Goal: Task Accomplishment & Management: Use online tool/utility

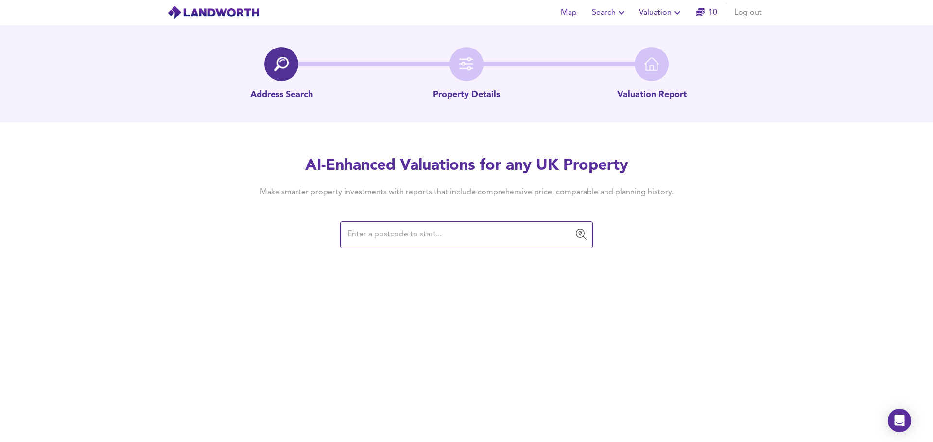
paste input "PL2 2EH"
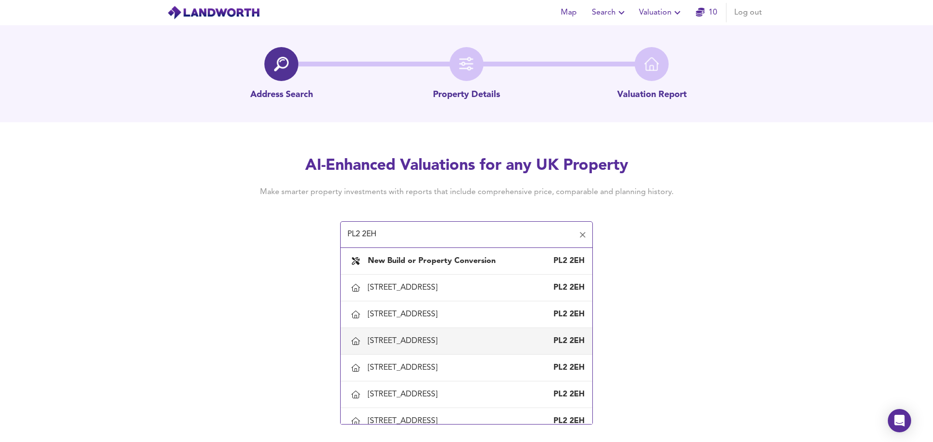
click at [401, 339] on div "[STREET_ADDRESS]" at bounding box center [404, 341] width 73 height 11
type input "[STREET_ADDRESS]"
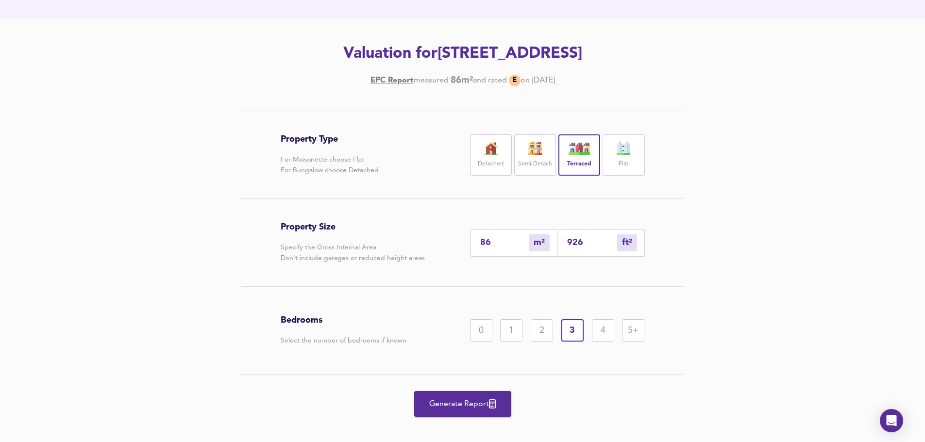
scroll to position [114, 0]
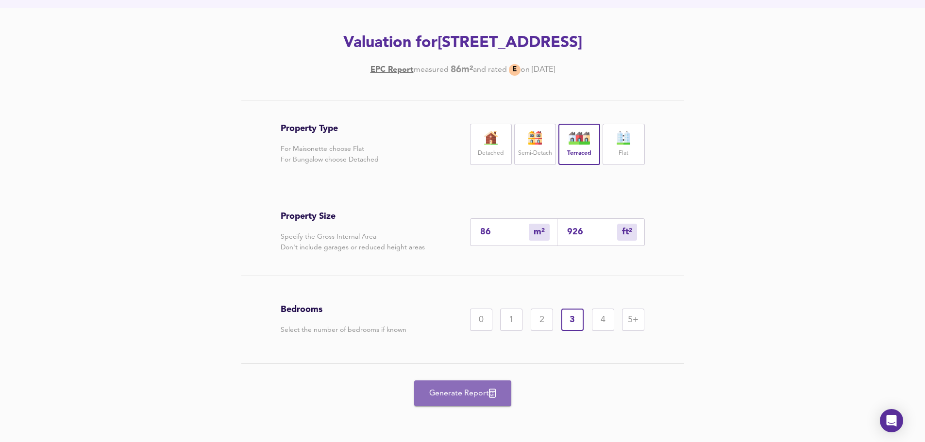
click at [448, 394] on span "Generate Report" at bounding box center [463, 394] width 78 height 14
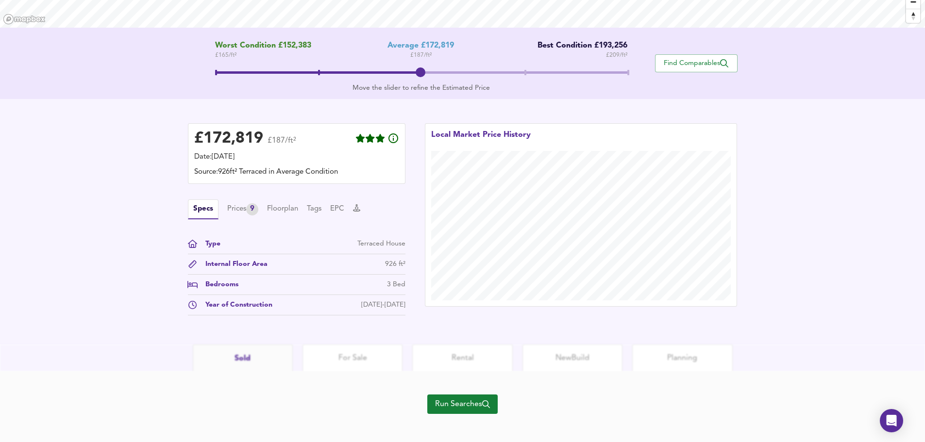
scroll to position [181, 0]
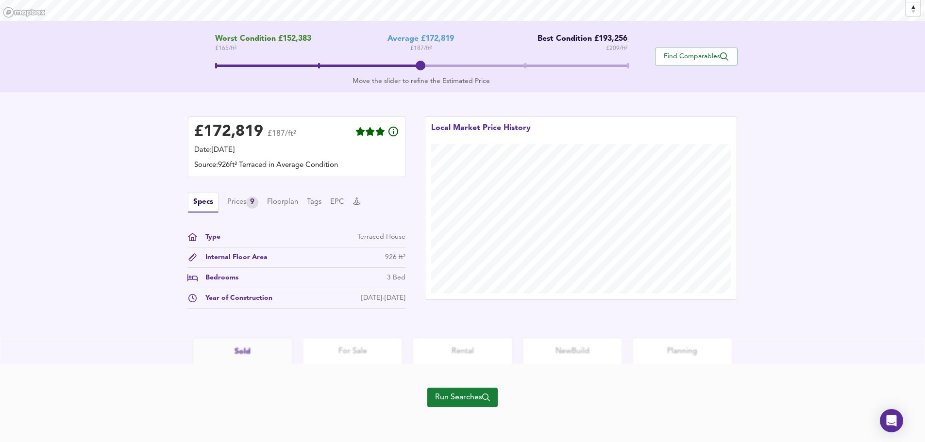
click at [459, 398] on span "Run Searches" at bounding box center [462, 398] width 55 height 14
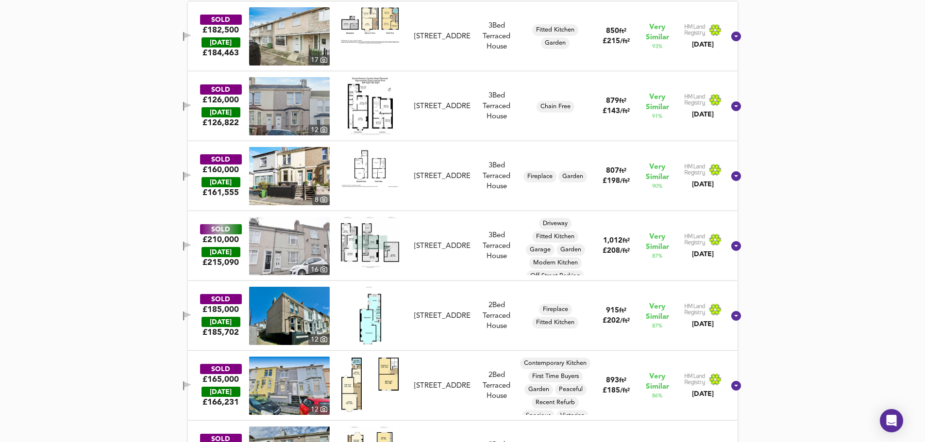
scroll to position [583, 0]
